Goal: Task Accomplishment & Management: Complete application form

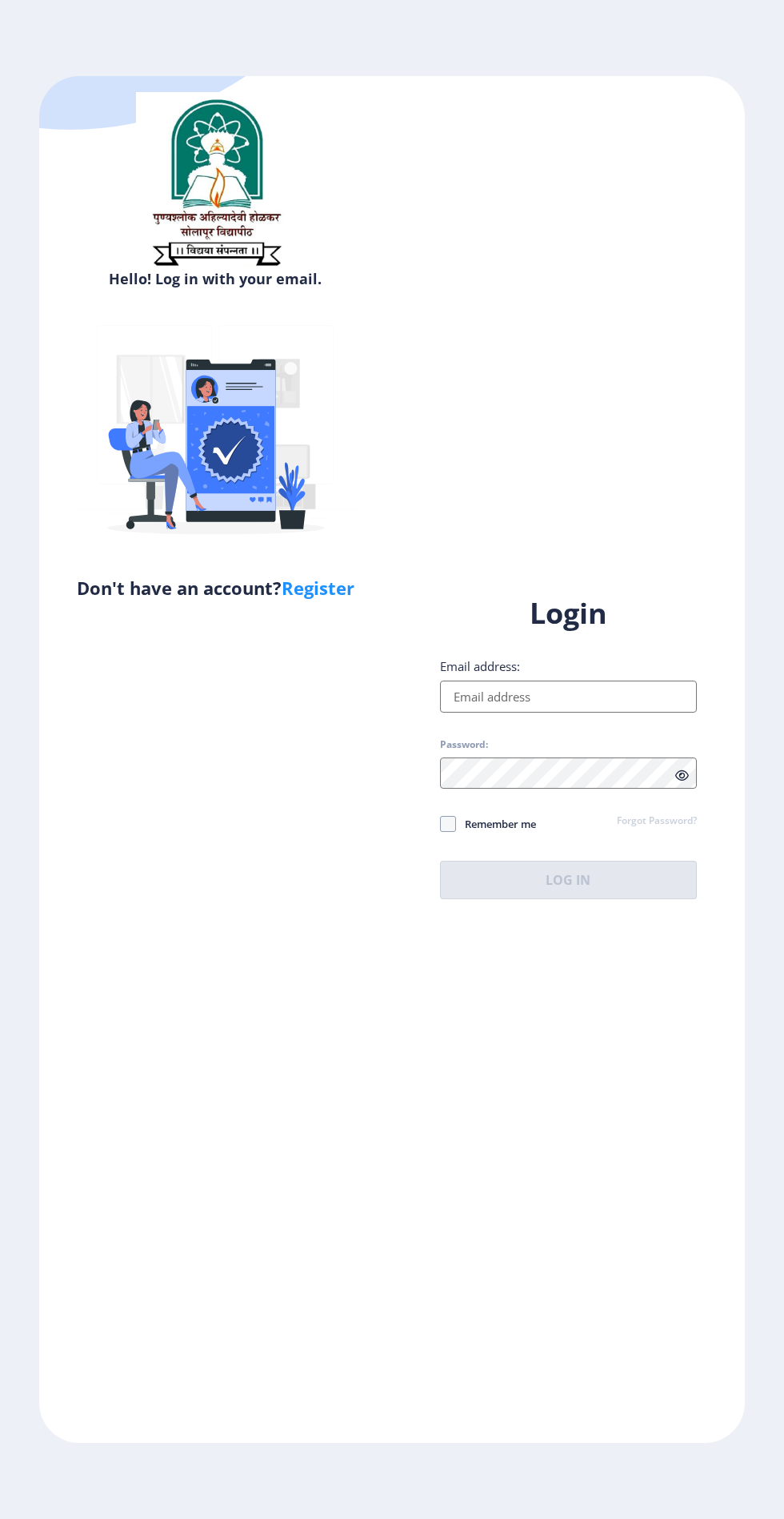
click at [626, 712] on input "Email address:" at bounding box center [568, 696] width 257 height 32
type input "[EMAIL_ADDRESS][DOMAIN_NAME]"
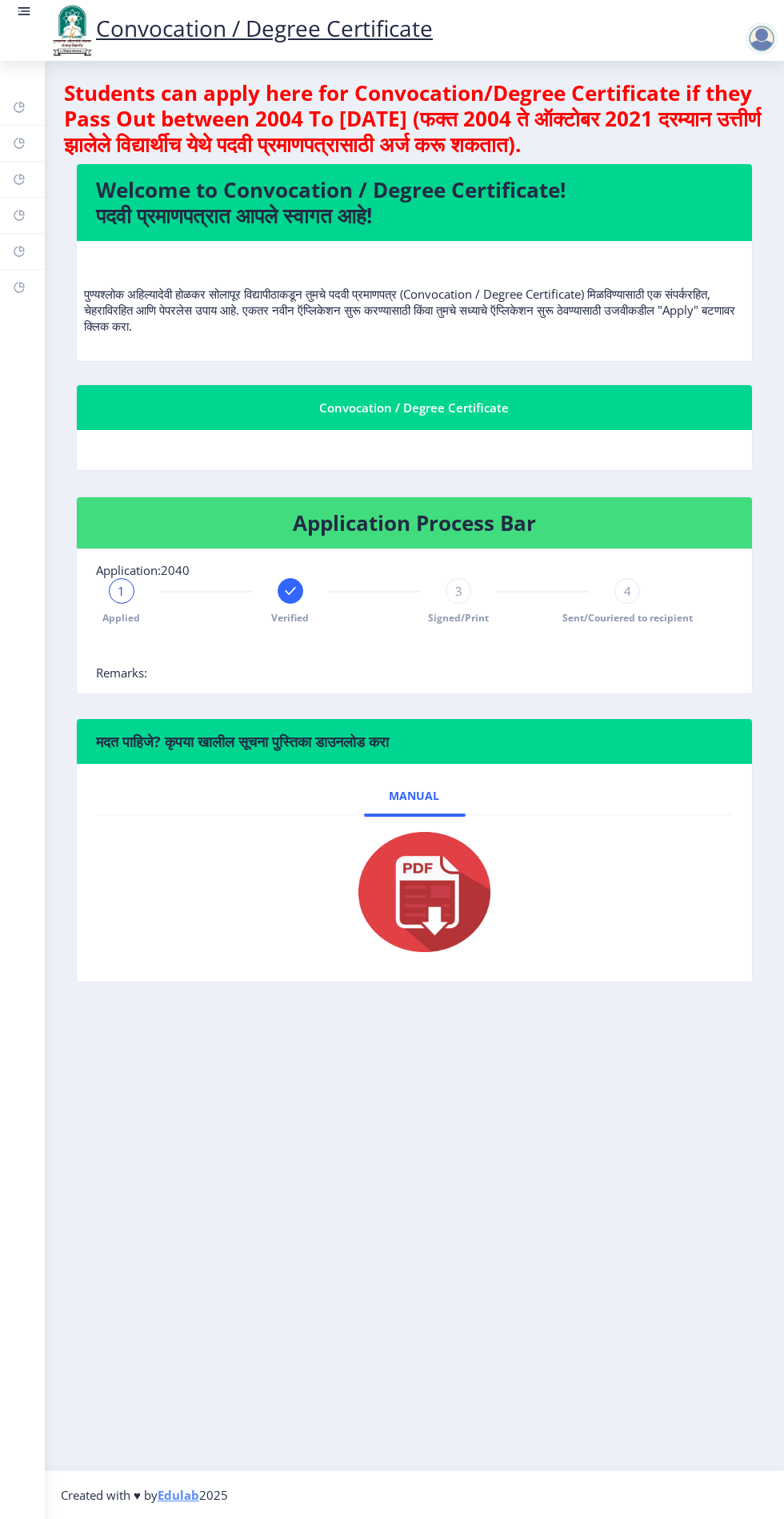
click at [13, 215] on rect at bounding box center [20, 215] width 13 height 13
